Goal: Task Accomplishment & Management: Manage account settings

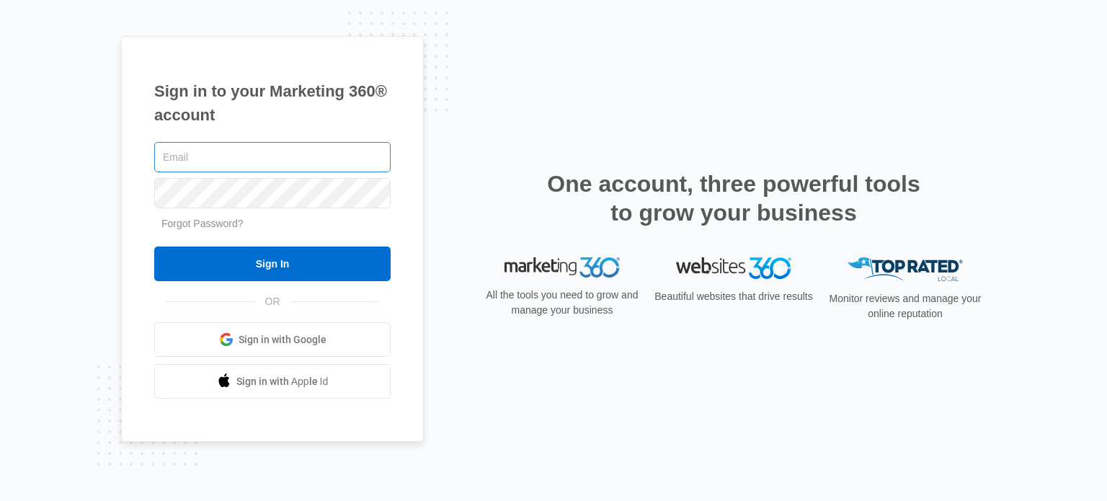
click at [192, 156] on input "text" at bounding box center [272, 157] width 236 height 30
type input "Critter+164-$-!"
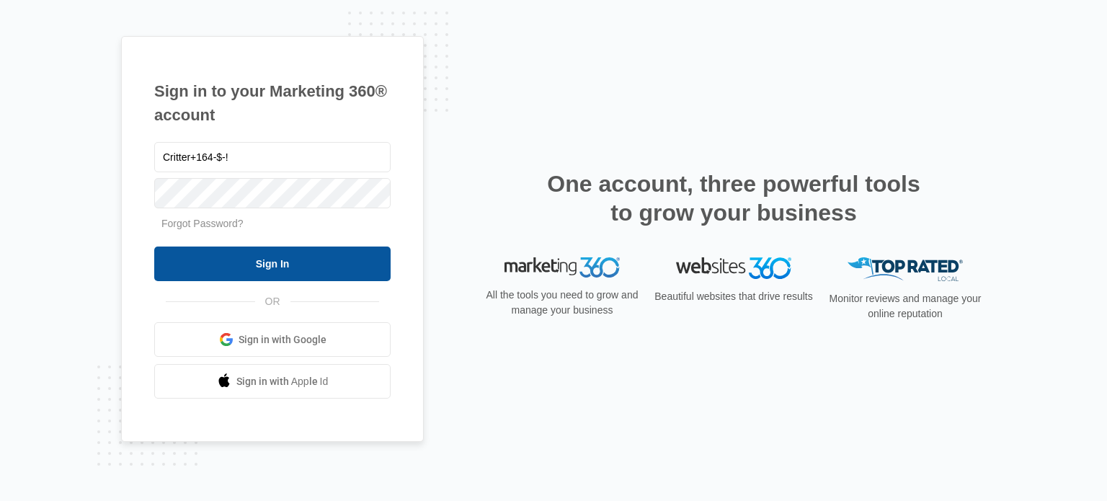
click at [286, 262] on input "Sign In" at bounding box center [272, 264] width 236 height 35
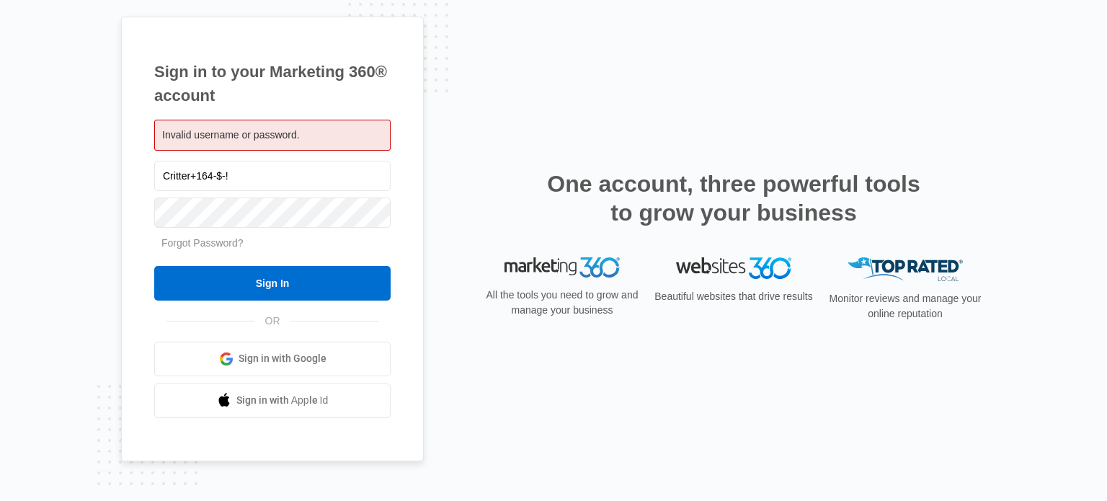
click at [244, 133] on span "Invalid username or password." at bounding box center [231, 135] width 138 height 12
click at [239, 133] on span "Invalid username or password." at bounding box center [231, 135] width 138 height 12
drag, startPoint x: 233, startPoint y: 177, endPoint x: 133, endPoint y: 175, distance: 100.2
click at [133, 175] on div "Sign in to your Marketing 360® account Invalid username or password. Critter+16…" at bounding box center [272, 239] width 303 height 445
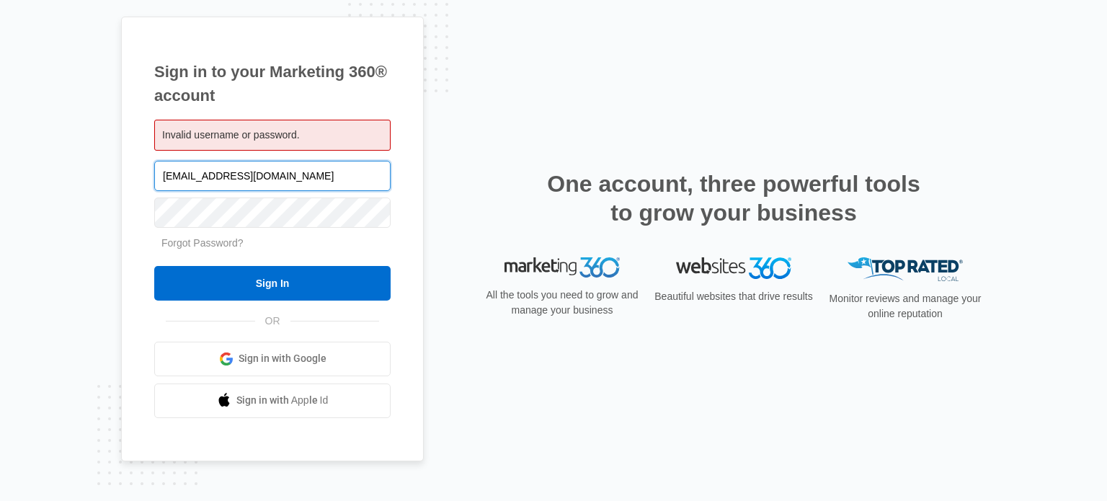
type input "Critter@candgorganics.com"
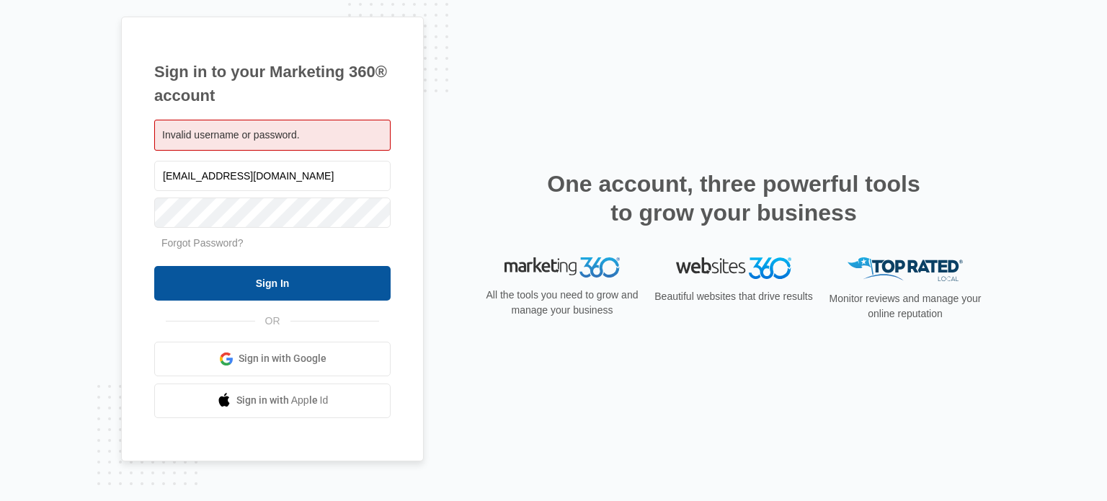
click at [239, 279] on input "Sign In" at bounding box center [272, 283] width 236 height 35
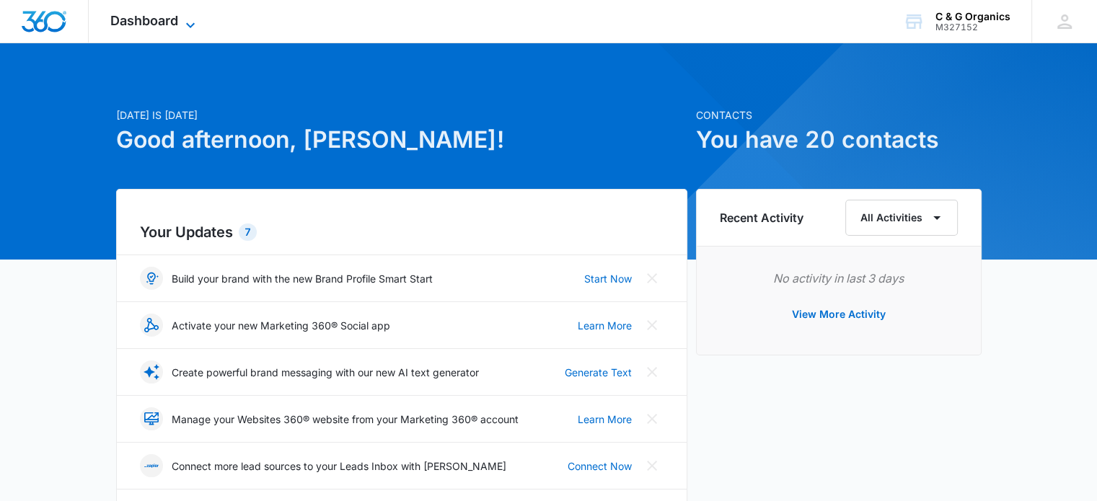
click at [157, 19] on span "Dashboard" at bounding box center [144, 20] width 68 height 15
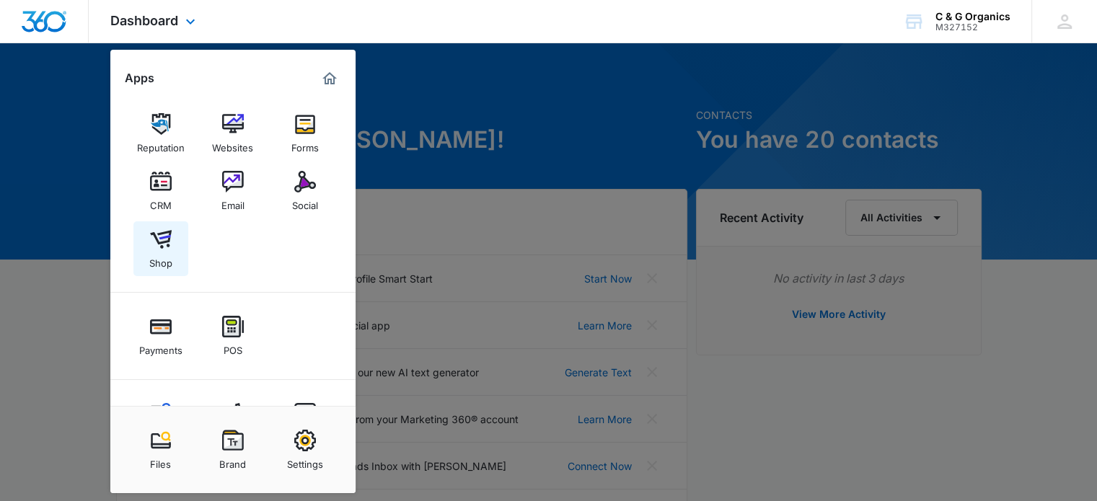
click at [166, 245] on img at bounding box center [161, 240] width 22 height 22
